Goal: Task Accomplishment & Management: Use online tool/utility

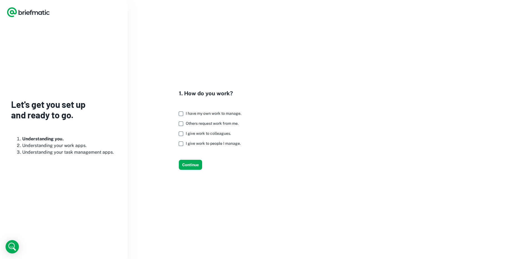
click at [198, 115] on span "I have my own work to manage." at bounding box center [214, 113] width 56 height 4
click at [194, 167] on button "Continue" at bounding box center [190, 165] width 23 height 10
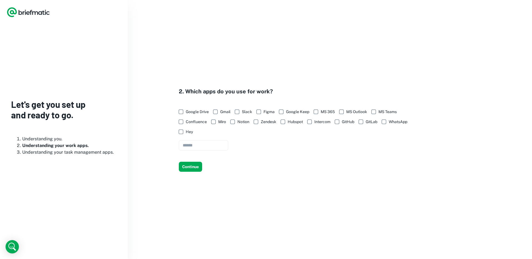
click at [195, 89] on h4 "2. Which apps do you use for work?" at bounding box center [299, 91] width 240 height 8
click at [197, 89] on h4 "2. Which apps do you use for work?" at bounding box center [299, 91] width 240 height 8
click at [349, 122] on span "GitHub" at bounding box center [348, 122] width 12 height 6
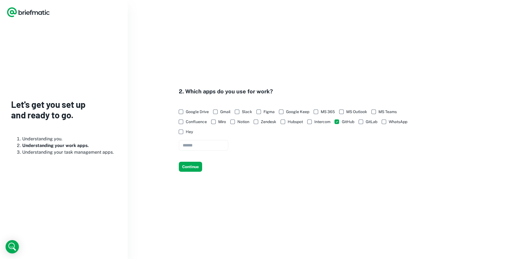
click at [207, 113] on span "Google Drive" at bounding box center [197, 112] width 23 height 6
click at [393, 111] on span "MS Teams" at bounding box center [387, 112] width 18 height 6
click at [191, 168] on button "Continue" at bounding box center [190, 167] width 23 height 10
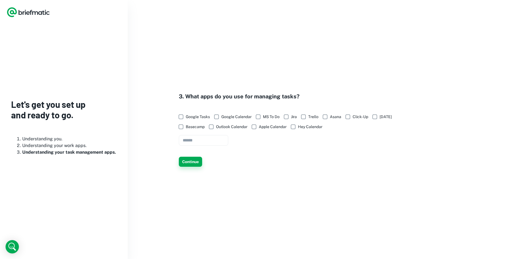
click at [193, 162] on button "Continue" at bounding box center [190, 162] width 23 height 10
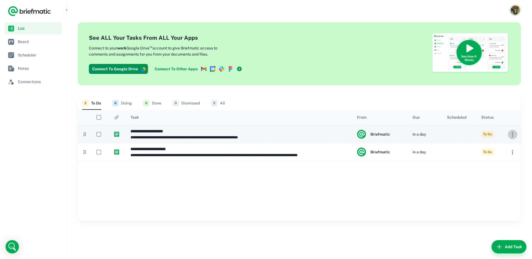
click at [511, 136] on icon "button" at bounding box center [512, 134] width 7 height 7
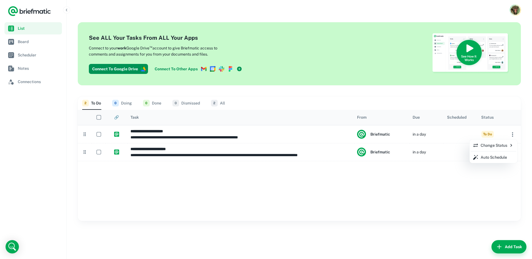
click at [504, 185] on div at bounding box center [266, 129] width 532 height 259
click at [512, 155] on icon "button" at bounding box center [512, 152] width 7 height 7
drag, startPoint x: 512, startPoint y: 161, endPoint x: 412, endPoint y: 147, distance: 101.2
drag, startPoint x: 434, startPoint y: 158, endPoint x: 429, endPoint y: 149, distance: 10.9
click at [459, 157] on div at bounding box center [266, 129] width 532 height 259
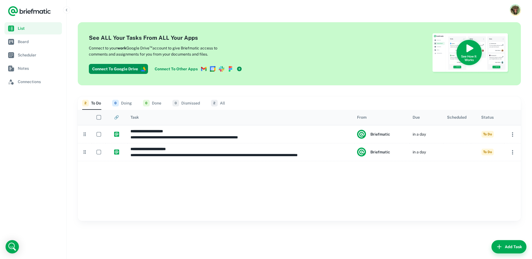
drag, startPoint x: 505, startPoint y: 151, endPoint x: 319, endPoint y: 163, distance: 186.3
click at [86, 135] on icon at bounding box center [85, 134] width 6 height 6
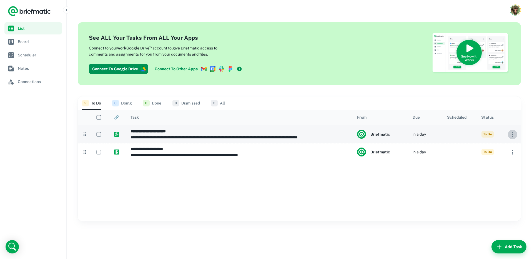
click at [514, 132] on icon "button" at bounding box center [512, 134] width 7 height 7
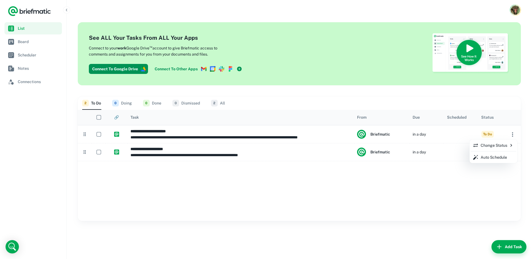
click at [511, 142] on p "Change Status" at bounding box center [493, 145] width 41 height 6
click at [463, 180] on p "Dismissed" at bounding box center [458, 178] width 18 height 6
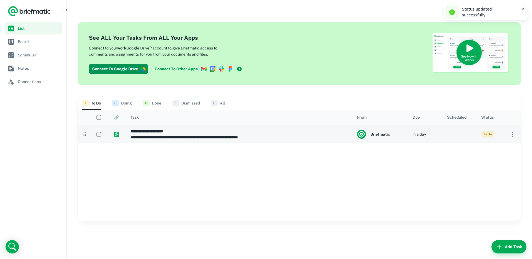
click at [514, 138] on icon "button" at bounding box center [512, 134] width 7 height 7
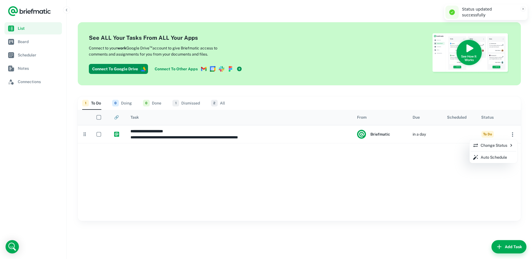
click at [499, 149] on li "Change Status" at bounding box center [493, 144] width 46 height 9
click at [464, 178] on p "Dismissed" at bounding box center [458, 178] width 18 height 6
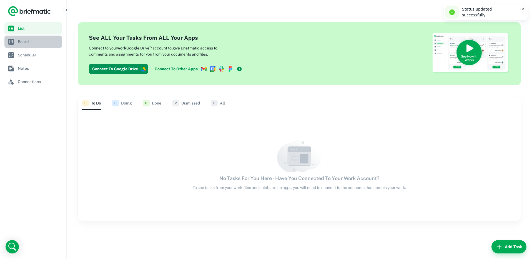
click at [52, 39] on span "Board" at bounding box center [39, 42] width 42 height 6
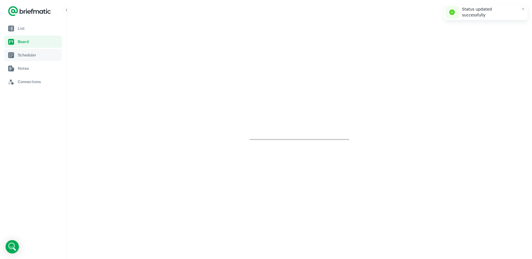
click at [51, 54] on span "Scheduler" at bounding box center [39, 55] width 42 height 6
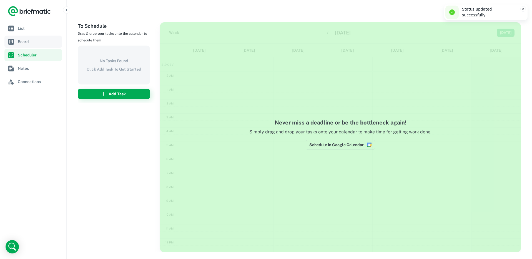
scroll to position [84, 0]
click at [108, 74] on div "No Tasks Found Click Add Task To Get Started" at bounding box center [114, 65] width 72 height 39
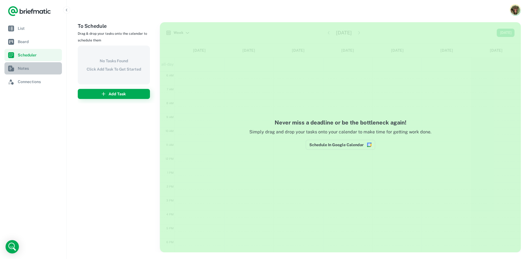
click at [53, 67] on span "Notes" at bounding box center [39, 68] width 42 height 6
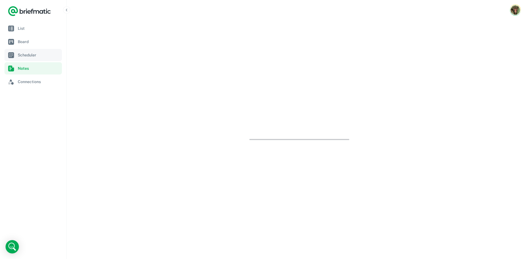
click at [59, 56] on span "Scheduler" at bounding box center [39, 55] width 42 height 6
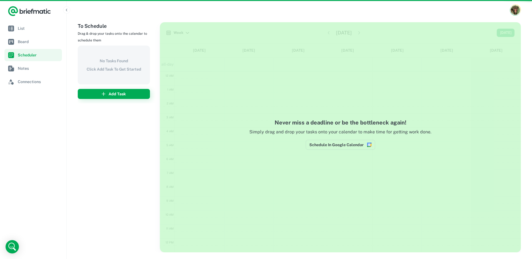
scroll to position [84, 0]
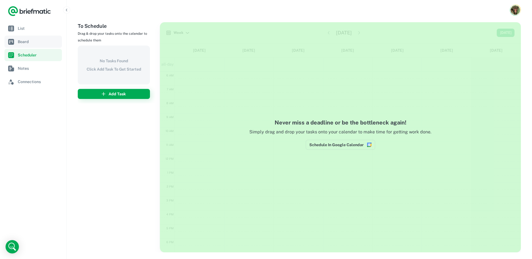
click at [57, 47] on link "Board" at bounding box center [32, 42] width 57 height 12
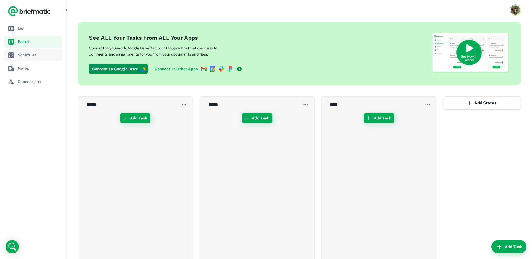
click at [53, 55] on span "Scheduler" at bounding box center [39, 55] width 42 height 6
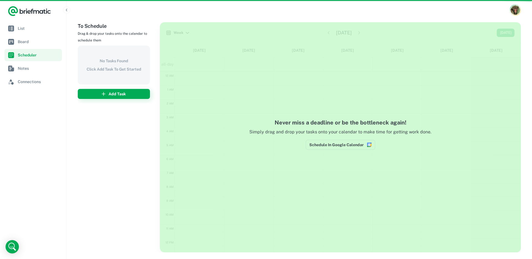
scroll to position [84, 0]
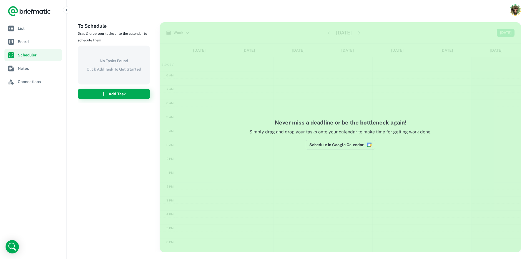
click at [127, 99] on div "No Tasks Found Click Add Task To Get Started Add Task" at bounding box center [117, 75] width 78 height 58
click at [127, 95] on button "Add Task" at bounding box center [114, 94] width 72 height 10
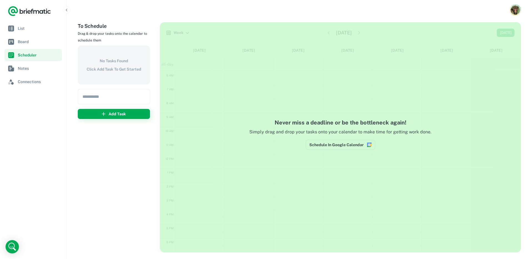
click at [125, 94] on input "text" at bounding box center [114, 96] width 72 height 15
click at [311, 107] on div "Never miss a deadline or be the bottleneck again! Simply drag and drop your tas…" at bounding box center [340, 137] width 361 height 230
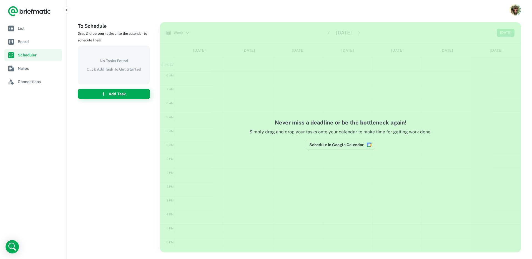
click at [130, 70] on h6 "Click Add Task To Get Started" at bounding box center [114, 69] width 54 height 6
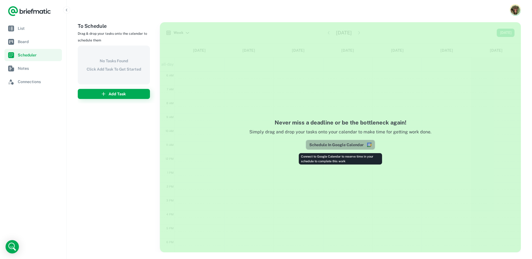
click at [339, 148] on button "Schedule In Google Calendar" at bounding box center [340, 145] width 69 height 10
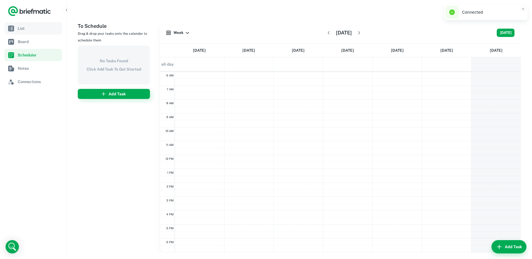
click at [26, 29] on span "List" at bounding box center [39, 28] width 42 height 6
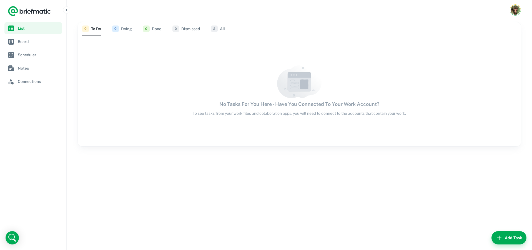
click at [236, 127] on div "No Tasks For You Here - Have You Connected To Your Work Account? To see tasks f…" at bounding box center [299, 91] width 443 height 111
click at [39, 37] on link "Board" at bounding box center [32, 42] width 57 height 12
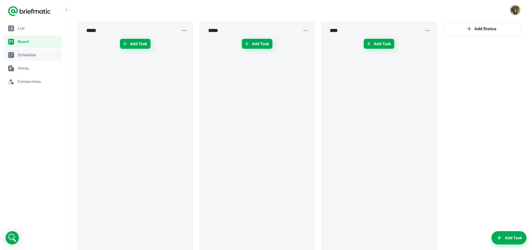
click at [41, 55] on span "Scheduler" at bounding box center [39, 55] width 42 height 6
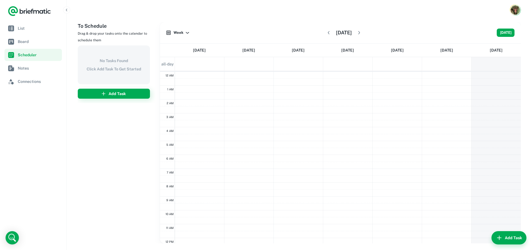
click at [239, 94] on div "12 AM 1 AM 2 AM 3 AM 4 AM 5 AM 6 AM 7 AM 8 AM 9 AM 10 AM 11 AM 12 PM 1 PM 2 PM …" at bounding box center [340, 238] width 361 height 333
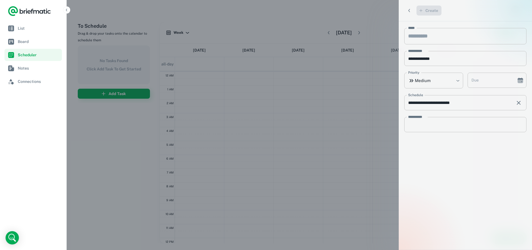
click at [263, 89] on div at bounding box center [266, 125] width 532 height 250
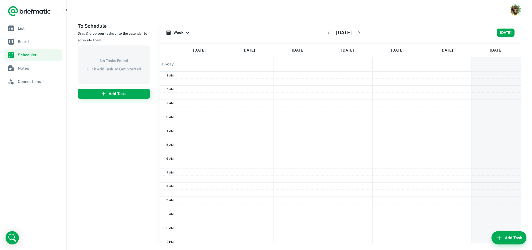
click at [497, 50] on link "[DATE]" at bounding box center [496, 50] width 13 height 13
drag, startPoint x: 509, startPoint y: 90, endPoint x: 523, endPoint y: 91, distance: 14.5
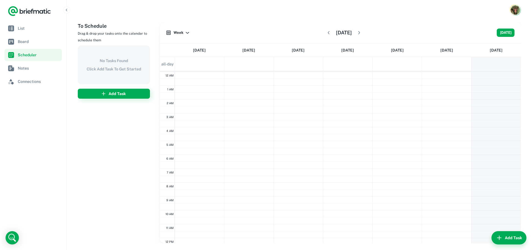
click at [523, 91] on div "To Schedule Drag & drop your tasks onto the calendar to schedule them No Tasks …" at bounding box center [299, 135] width 465 height 230
click at [362, 34] on icon "button" at bounding box center [359, 33] width 6 height 6
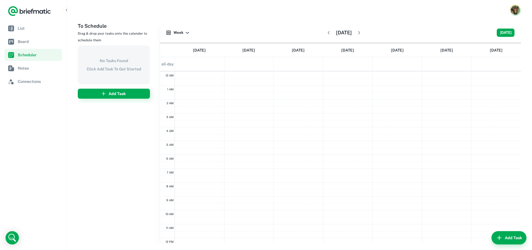
scroll to position [84, 0]
click at [194, 104] on div "12 AM 1 AM 2 AM 3 AM 4 AM 5 AM 6 AM 7 AM 8 AM 9 AM 10 AM 11 AM 12 PM 1 PM 2 PM …" at bounding box center [340, 154] width 361 height 333
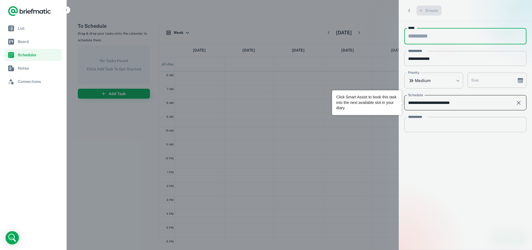
click at [462, 104] on input "**********" at bounding box center [457, 102] width 107 height 15
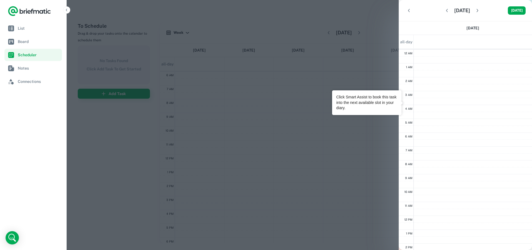
scroll to position [84, 0]
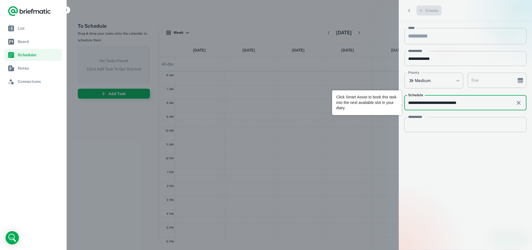
click at [475, 103] on input "**********" at bounding box center [457, 102] width 107 height 15
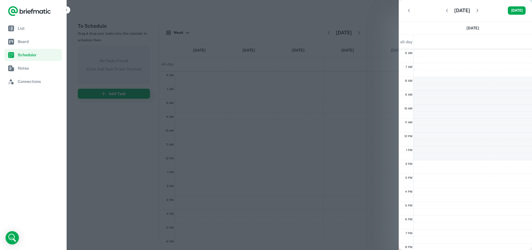
drag, startPoint x: 429, startPoint y: 78, endPoint x: 421, endPoint y: 158, distance: 80.0
type input "**********"
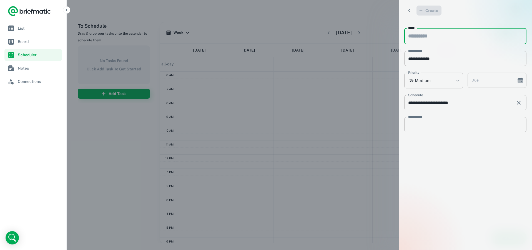
click at [442, 41] on input "*****" at bounding box center [465, 36] width 122 height 16
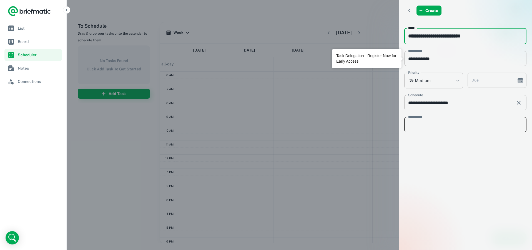
type input "**********"
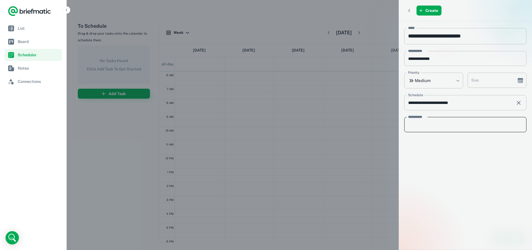
click at [436, 119] on div "* Description" at bounding box center [465, 124] width 122 height 15
click at [429, 12] on button "Create" at bounding box center [428, 11] width 25 height 10
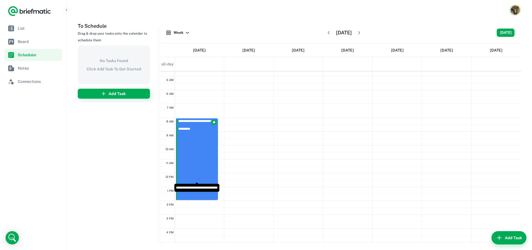
scroll to position [115, 0]
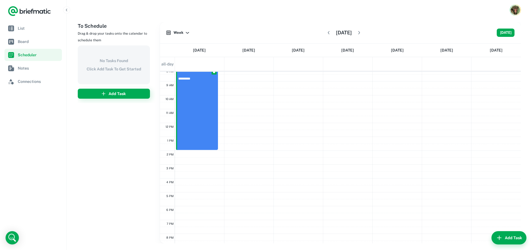
click at [231, 142] on div "**********" at bounding box center [340, 123] width 361 height 333
type input "**********"
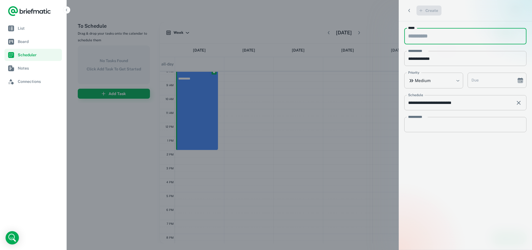
click at [212, 121] on div at bounding box center [266, 125] width 532 height 250
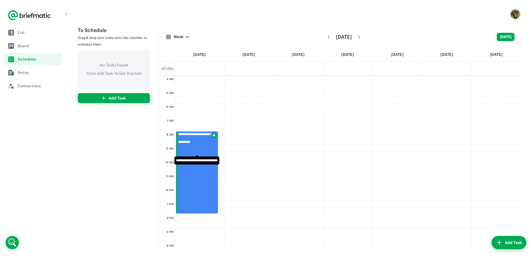
scroll to position [52, 0]
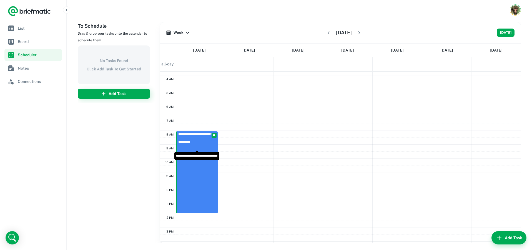
click at [208, 135] on span "**********" at bounding box center [197, 137] width 38 height 8
type input "**********"
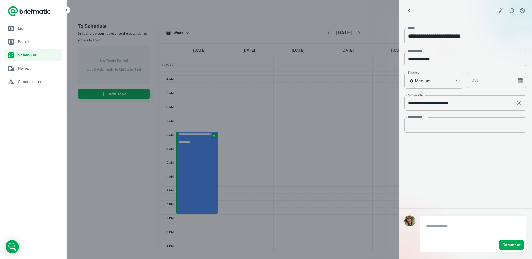
click at [276, 141] on div at bounding box center [266, 129] width 532 height 259
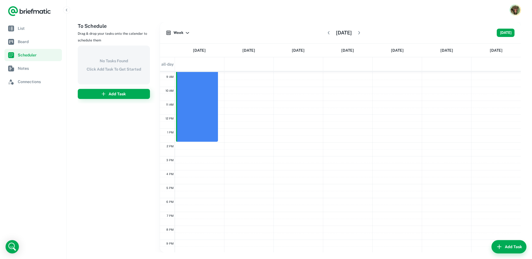
scroll to position [127, 0]
click at [52, 33] on link "List" at bounding box center [32, 28] width 57 height 12
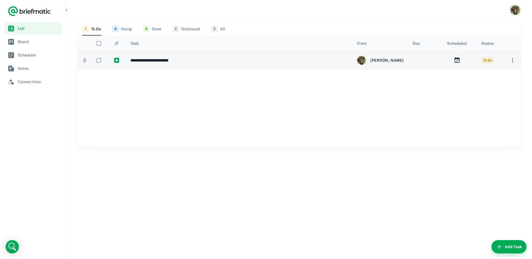
click at [510, 61] on icon "button" at bounding box center [512, 60] width 7 height 7
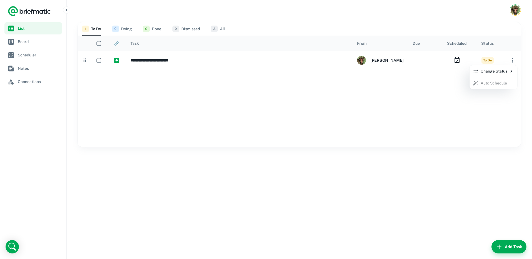
click at [503, 72] on p "Change Status" at bounding box center [493, 71] width 41 height 6
drag, startPoint x: 247, startPoint y: 111, endPoint x: 211, endPoint y: 83, distance: 45.5
click at [247, 111] on div at bounding box center [266, 129] width 532 height 259
click at [168, 59] on div at bounding box center [266, 129] width 532 height 259
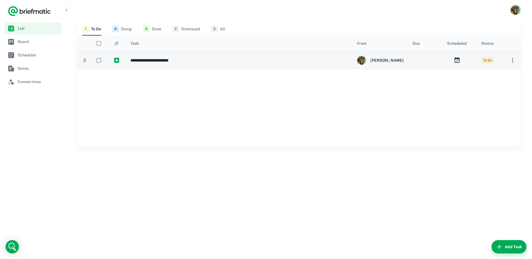
click at [149, 63] on h6 "**********" at bounding box center [240, 60] width 221 height 6
type input "**********"
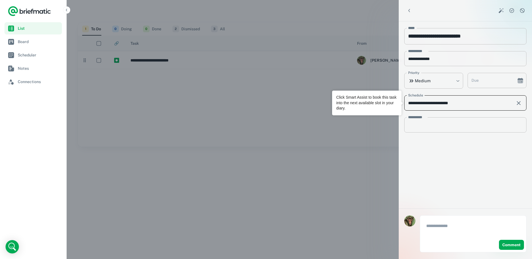
click at [433, 102] on input "**********" at bounding box center [457, 102] width 107 height 15
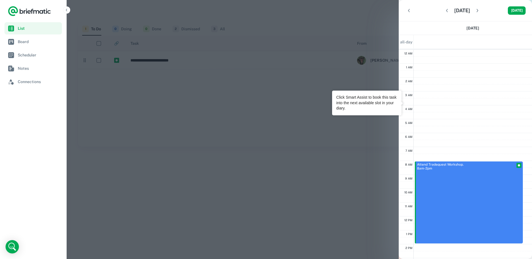
scroll to position [84, 0]
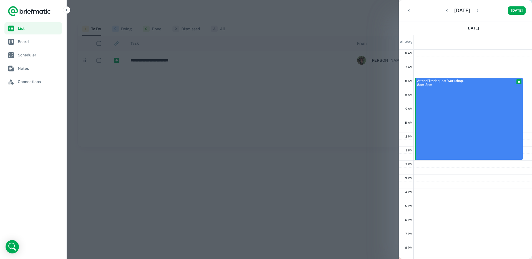
click at [482, 13] on button "button" at bounding box center [477, 11] width 10 height 10
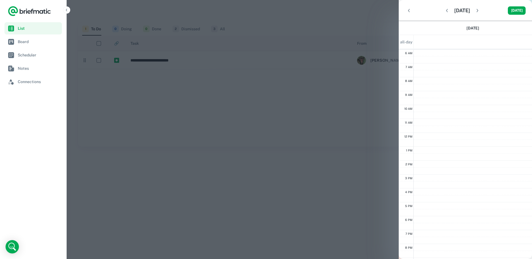
click at [445, 11] on div "[DATE]" at bounding box center [462, 11] width 40 height 10
click at [444, 10] on icon "button" at bounding box center [447, 11] width 6 height 6
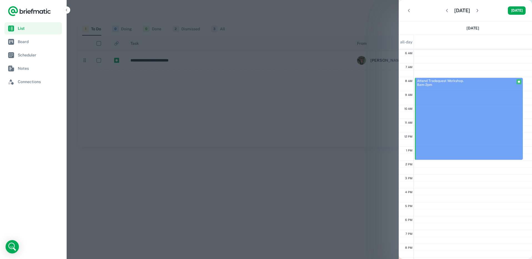
drag, startPoint x: 468, startPoint y: 98, endPoint x: 499, endPoint y: 95, distance: 31.5
click at [507, 96] on div "Attend Tradequest Workshop. 8am - 2pm Attend Tradequest Workshop. 8am - 2pm" at bounding box center [473, 132] width 119 height 333
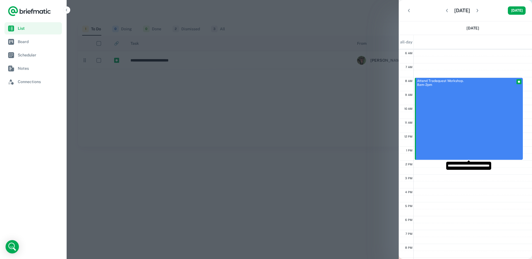
drag, startPoint x: 495, startPoint y: 95, endPoint x: 478, endPoint y: 82, distance: 20.9
click at [457, 82] on span "Attend Tradequest Workshop." at bounding box center [440, 81] width 47 height 4
click at [458, 83] on div "Attend Tradequest Workshop. 8am - 2pm" at bounding box center [468, 118] width 105 height 81
drag, startPoint x: 458, startPoint y: 83, endPoint x: 440, endPoint y: 93, distance: 20.9
click at [412, 12] on button "Back" at bounding box center [409, 11] width 10 height 10
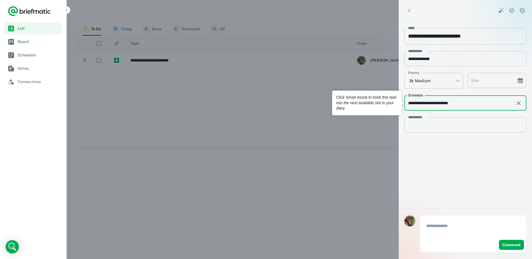
click at [487, 104] on input "**********" at bounding box center [457, 102] width 107 height 15
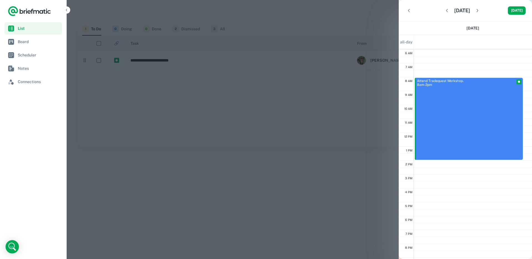
click at [409, 12] on icon "Back" at bounding box center [409, 10] width 2 height 3
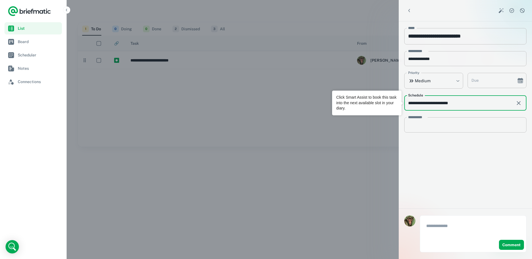
click at [522, 105] on icon "scrollable content" at bounding box center [518, 103] width 7 height 7
click at [521, 105] on icon "scrollable content" at bounding box center [518, 103] width 7 height 7
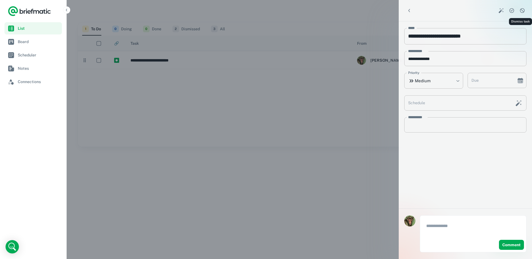
click at [523, 12] on icon "Dismiss task" at bounding box center [522, 11] width 6 height 6
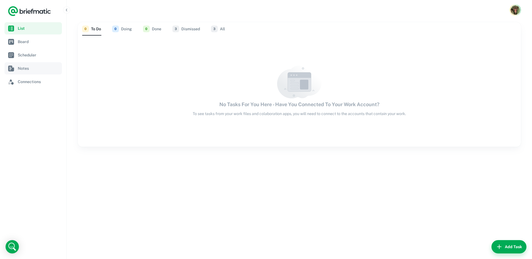
click at [26, 64] on link "Notes" at bounding box center [32, 68] width 57 height 12
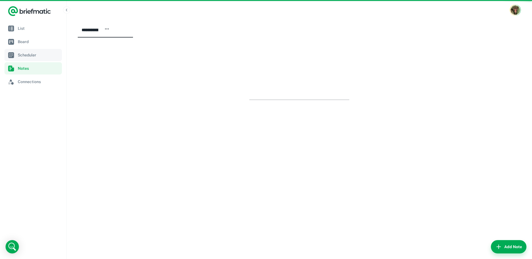
click at [26, 59] on link "Scheduler" at bounding box center [32, 55] width 57 height 12
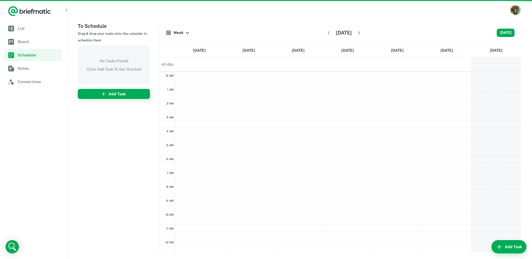
scroll to position [84, 0]
